Goal: Check status: Check status

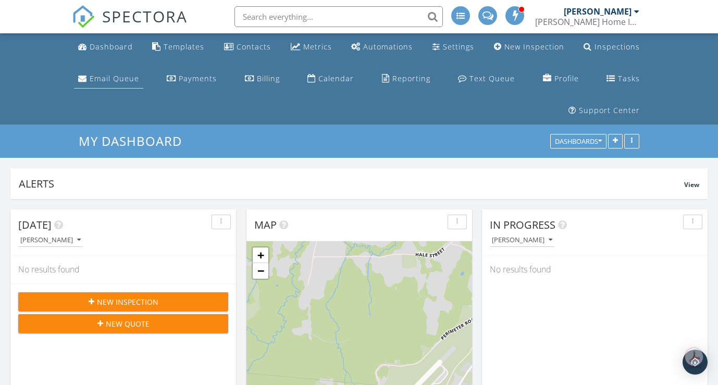
scroll to position [964, 734]
click at [115, 48] on div "Dashboard" at bounding box center [111, 47] width 43 height 10
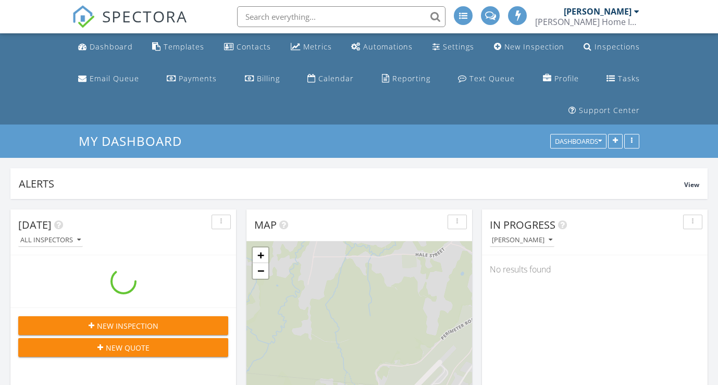
scroll to position [964, 734]
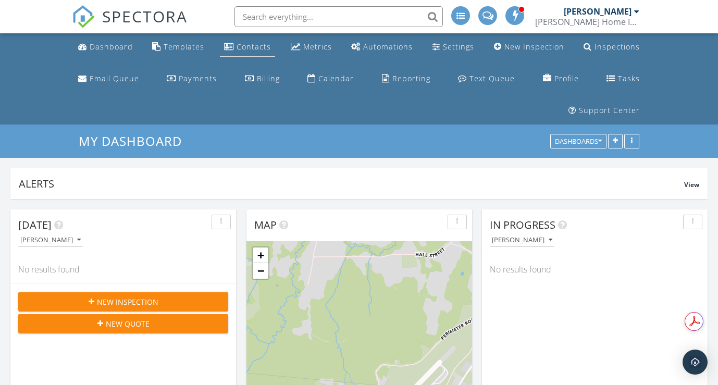
click at [247, 47] on div "Contacts" at bounding box center [253, 47] width 34 height 10
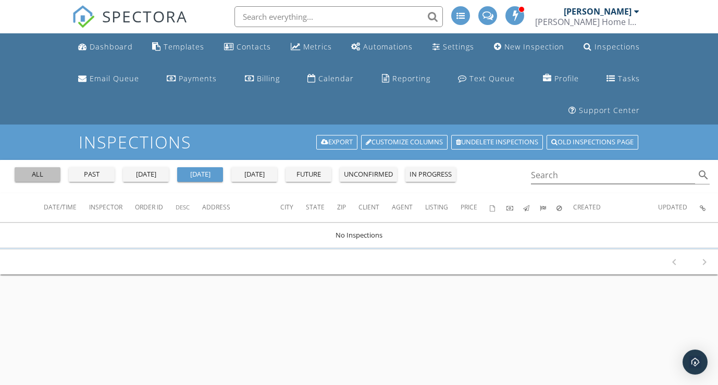
click at [37, 172] on div "all" at bounding box center [37, 174] width 37 height 10
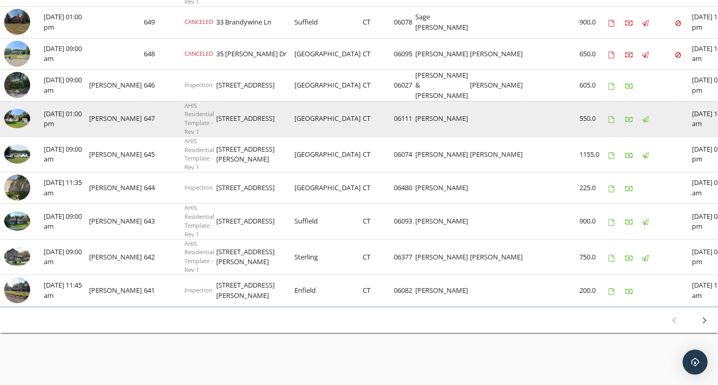
scroll to position [781, 0]
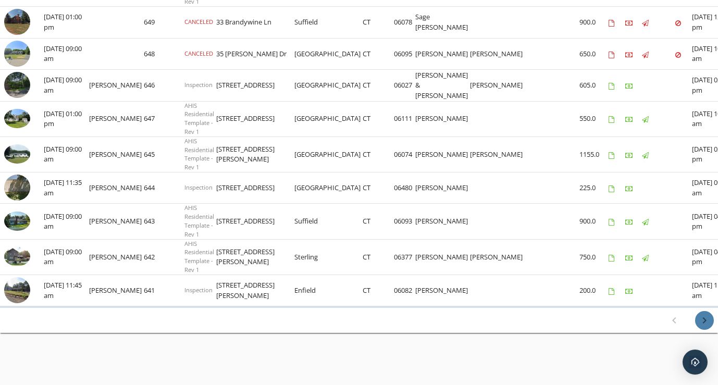
click at [706, 320] on icon "chevron_right" at bounding box center [704, 320] width 12 height 12
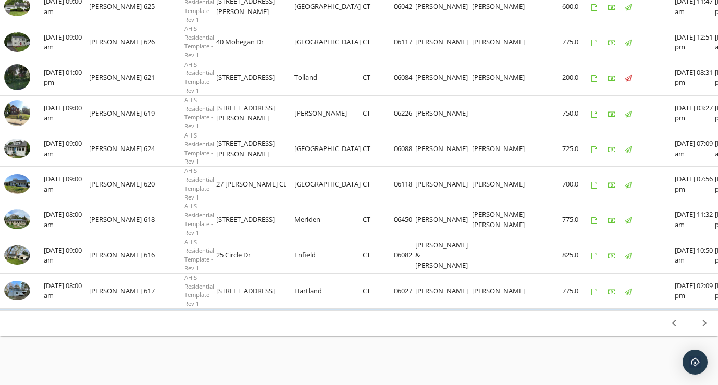
scroll to position [779, 0]
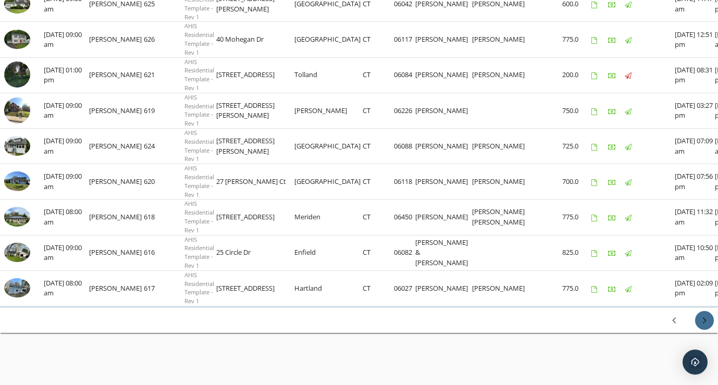
click at [698, 323] on icon "chevron_right" at bounding box center [704, 320] width 12 height 12
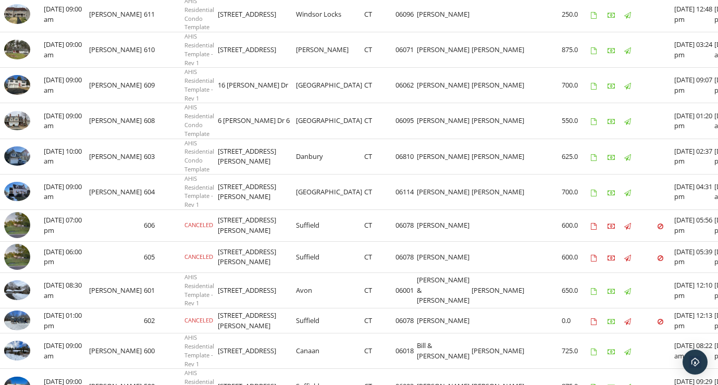
scroll to position [372, 0]
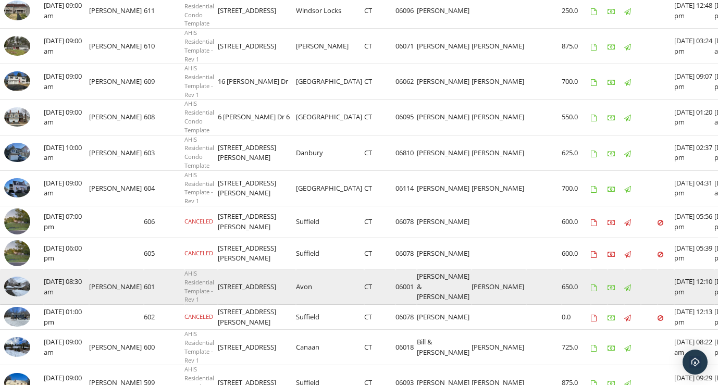
click at [21, 287] on img at bounding box center [17, 287] width 26 height 20
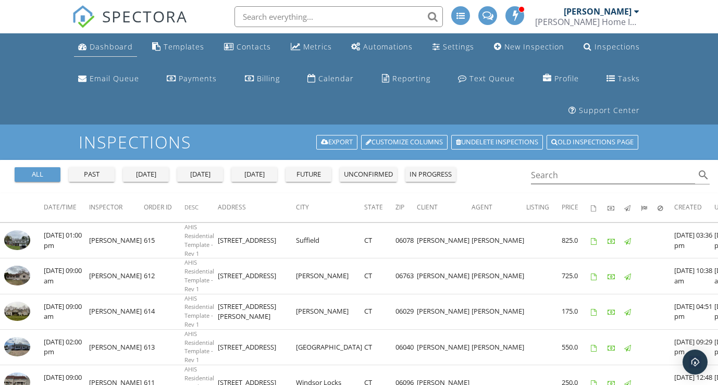
scroll to position [1, 0]
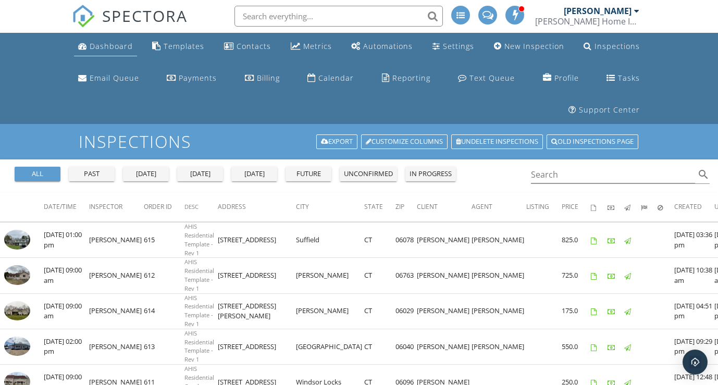
click at [110, 48] on div "Dashboard" at bounding box center [111, 46] width 43 height 10
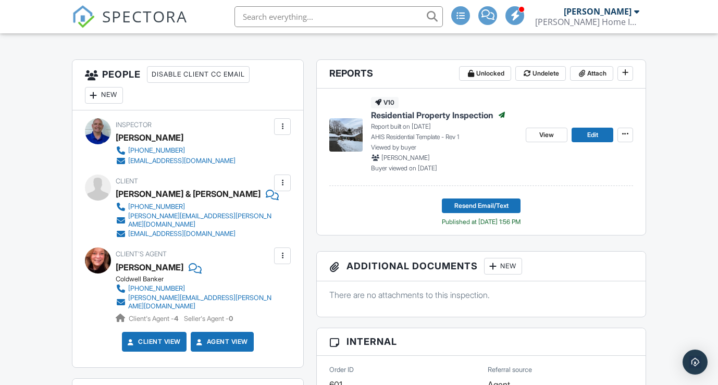
scroll to position [277, 0]
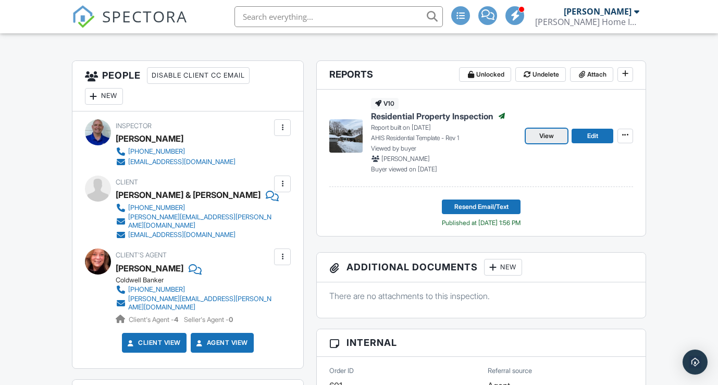
click at [546, 141] on span "View" at bounding box center [546, 136] width 15 height 10
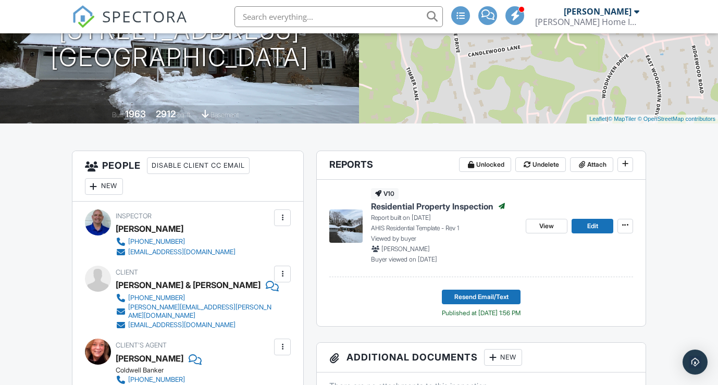
scroll to position [155, 0]
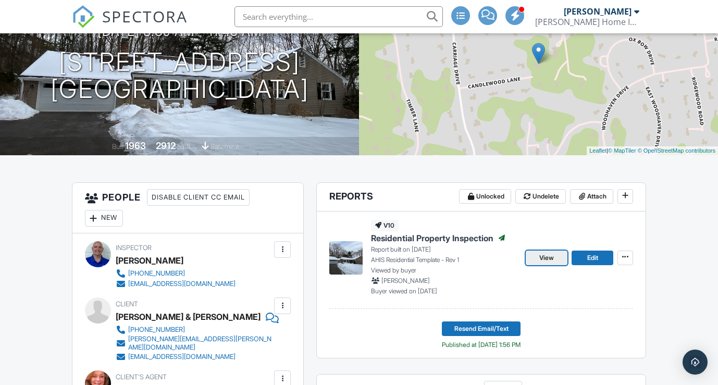
click at [546, 263] on span "View" at bounding box center [546, 258] width 15 height 10
